Goal: Check status

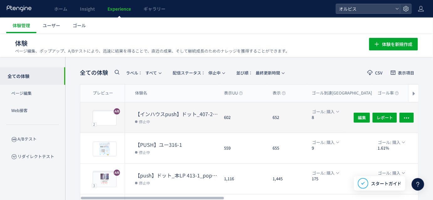
scroll to position [232, 0]
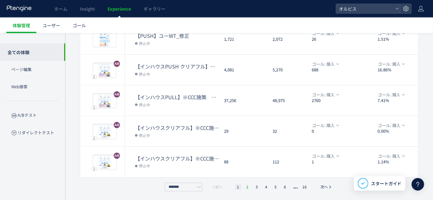
click at [254, 187] on li "2" at bounding box center [257, 187] width 6 height 6
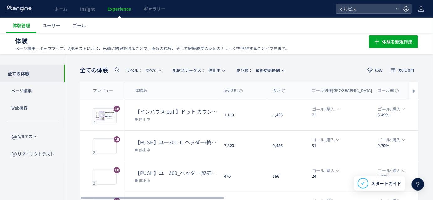
scroll to position [2, 0]
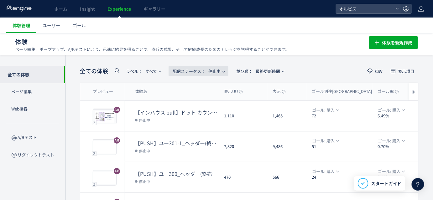
click at [223, 68] on button "配信ステータス​： 停止中" at bounding box center [199, 71] width 60 height 10
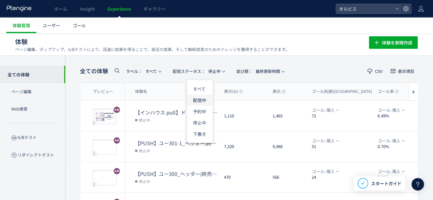
click at [199, 117] on li "配信中" at bounding box center [200, 122] width 26 height 11
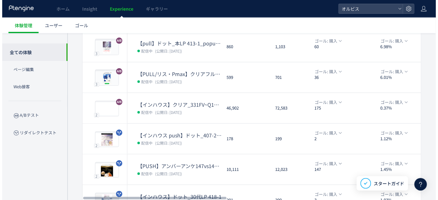
scroll to position [133, 0]
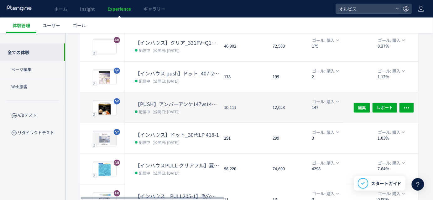
click at [133, 100] on div "【PUSH】アンバーアンケ147vs147-1 配信中 (公開日: [DATE])" at bounding box center [172, 107] width 94 height 30
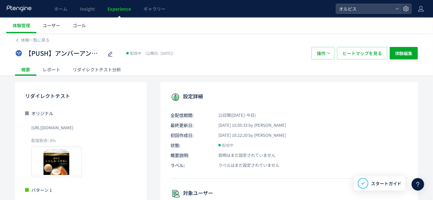
click at [55, 68] on div "レポート" at bounding box center [51, 69] width 30 height 13
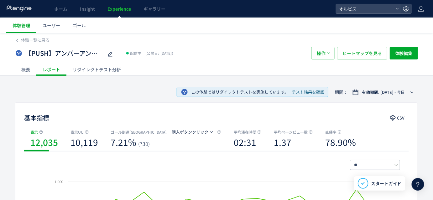
click at [88, 71] on div "リダイレクトテスト分析" at bounding box center [96, 69] width 61 height 13
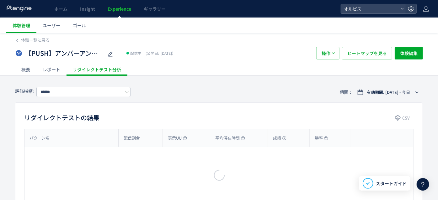
type input "*********"
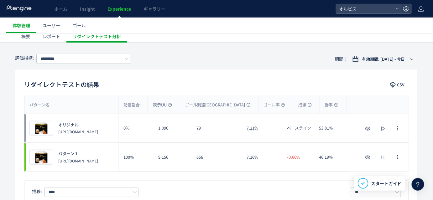
scroll to position [33, 0]
click at [378, 61] on span "有効期間: [DATE] - 今日" at bounding box center [383, 60] width 43 height 6
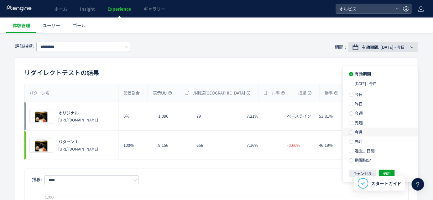
scroll to position [60, 0]
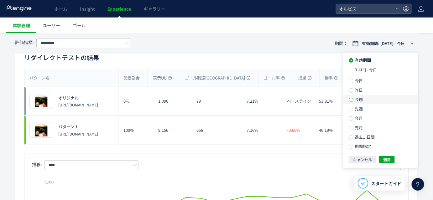
click at [353, 101] on span at bounding box center [351, 100] width 4 height 4
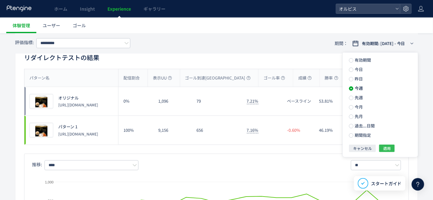
click at [387, 150] on span "適用" at bounding box center [387, 149] width 8 height 8
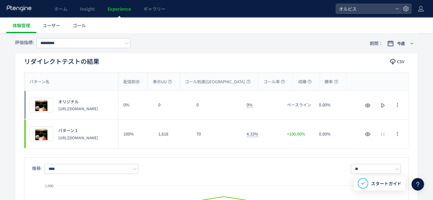
scroll to position [52, 0]
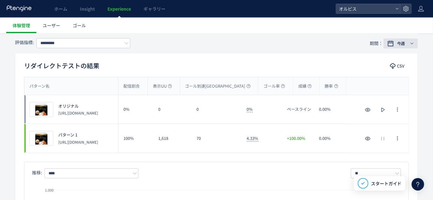
click at [403, 44] on span "今週" at bounding box center [401, 43] width 8 height 6
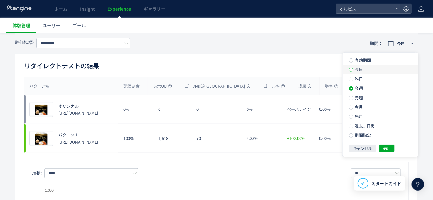
click at [349, 71] on label "今日" at bounding box center [380, 69] width 75 height 9
click at [386, 152] on span "適用" at bounding box center [387, 149] width 8 height 8
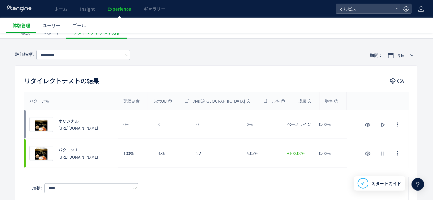
scroll to position [0, 0]
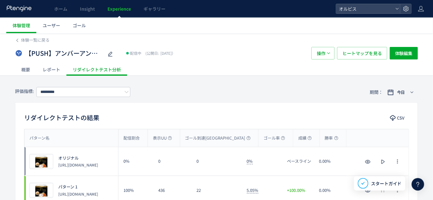
click at [51, 70] on div "レポート" at bounding box center [51, 69] width 30 height 13
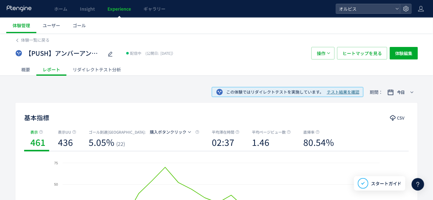
click at [25, 71] on div "概要" at bounding box center [25, 69] width 21 height 13
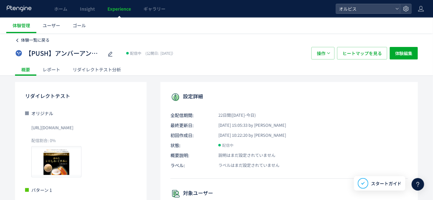
click at [38, 43] on span "体験一覧に戻る" at bounding box center [35, 40] width 29 height 6
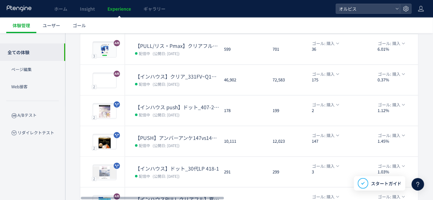
scroll to position [110, 0]
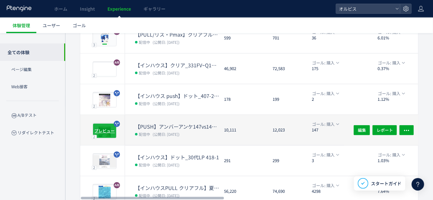
click at [107, 128] on span "プレビュー" at bounding box center [105, 131] width 20 height 6
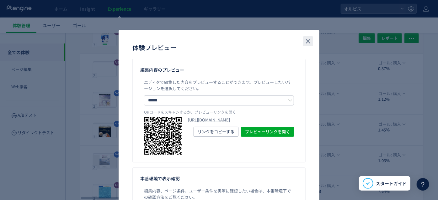
click at [306, 44] on icon "close" at bounding box center [308, 42] width 8 height 8
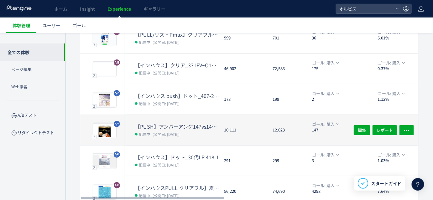
click at [143, 133] on span "配信中" at bounding box center [144, 134] width 11 height 6
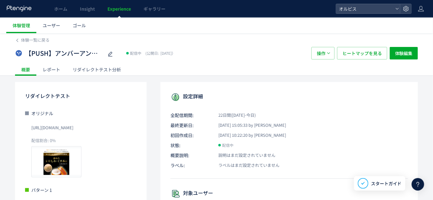
click at [59, 68] on div "レポート" at bounding box center [51, 69] width 30 height 13
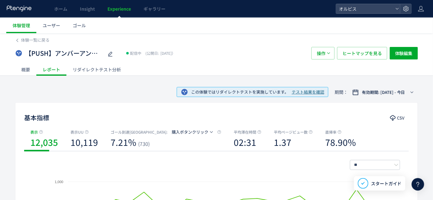
click at [24, 75] on div "概要" at bounding box center [25, 69] width 21 height 13
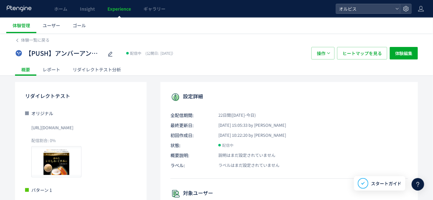
click at [106, 71] on div "リダイレクトテスト分析" at bounding box center [96, 69] width 61 height 13
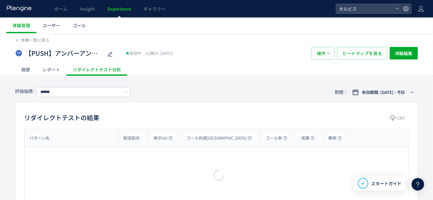
type input "*********"
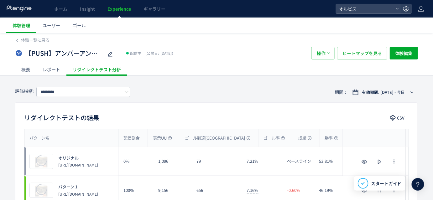
click at [28, 69] on div "概要" at bounding box center [25, 69] width 21 height 13
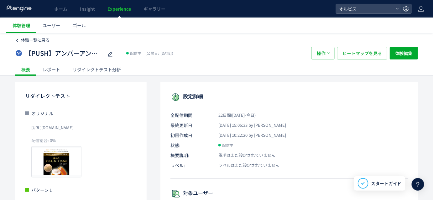
click at [36, 40] on span "体験一覧に戻る" at bounding box center [35, 40] width 29 height 6
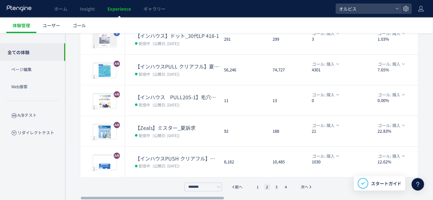
scroll to position [155, 0]
